Goal: Information Seeking & Learning: Learn about a topic

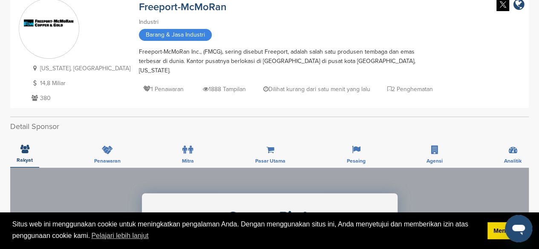
scroll to position [59, 0]
drag, startPoint x: 363, startPoint y: 59, endPoint x: 319, endPoint y: 61, distance: 44.0
click at [319, 61] on font "Freeport-McMoRan Inc., (FMCG), sering disebut Freeport, adalah salah satu produ…" at bounding box center [277, 61] width 277 height 26
drag, startPoint x: 370, startPoint y: 60, endPoint x: 363, endPoint y: 58, distance: 6.7
click at [363, 58] on div "Freeport-McMoRan Inc., (FMCG), sering disebut Freeport, adalah salah satu produ…" at bounding box center [288, 61] width 298 height 28
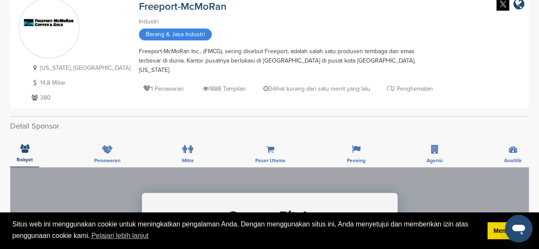
drag, startPoint x: 354, startPoint y: 75, endPoint x: 366, endPoint y: 66, distance: 14.3
click at [366, 75] on div "1 Penawaran 1888 Tampilan Dilihat kurang dari satu menit yang lalu 2 Penghematan" at bounding box center [288, 84] width 298 height 19
drag, startPoint x: 366, startPoint y: 60, endPoint x: 320, endPoint y: 61, distance: 46.1
click at [320, 61] on div "Freeport-McMoRan Inc., (FMCG), sering disebut Freeport, adalah salah satu produ…" at bounding box center [288, 61] width 298 height 28
click at [307, 59] on font "Freeport-McMoRan Inc., (FMCG), sering disebut Freeport, adalah salah satu produ…" at bounding box center [277, 61] width 277 height 26
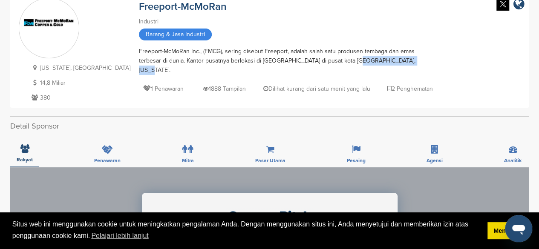
drag, startPoint x: 307, startPoint y: 59, endPoint x: 366, endPoint y: 61, distance: 58.9
click at [366, 61] on div "Freeport-McMoRan Inc., (FMCG), sering disebut Freeport, adalah salah satu produ…" at bounding box center [288, 61] width 298 height 28
copy font "kota [GEOGRAPHIC_DATA], [US_STATE]."
click at [363, 63] on font "Freeport-McMoRan Inc., (FMCG), sering disebut Freeport, adalah salah satu produ…" at bounding box center [277, 61] width 277 height 26
drag, startPoint x: 364, startPoint y: 59, endPoint x: 345, endPoint y: 61, distance: 18.8
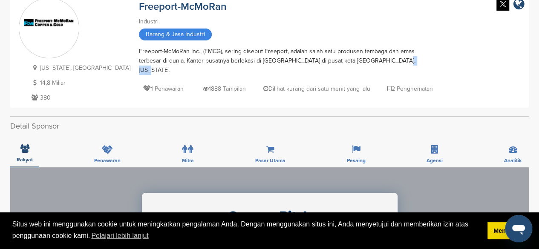
click at [345, 61] on font "Freeport-McMoRan Inc., (FMCG), sering disebut Freeport, adalah salah satu produ…" at bounding box center [277, 61] width 277 height 26
copy font "[US_STATE]"
